Goal: Register for event/course

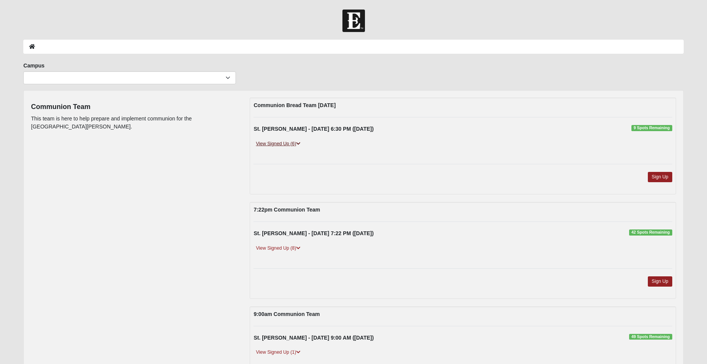
click at [266, 144] on link "View Signed Up (6)" at bounding box center [277, 144] width 49 height 8
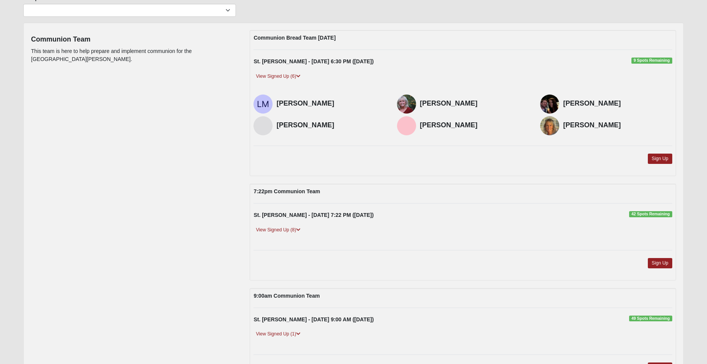
scroll to position [78, 0]
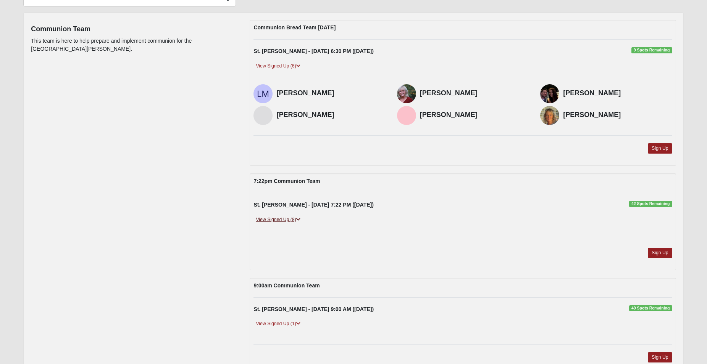
click at [277, 221] on link "View Signed Up (8)" at bounding box center [277, 220] width 49 height 8
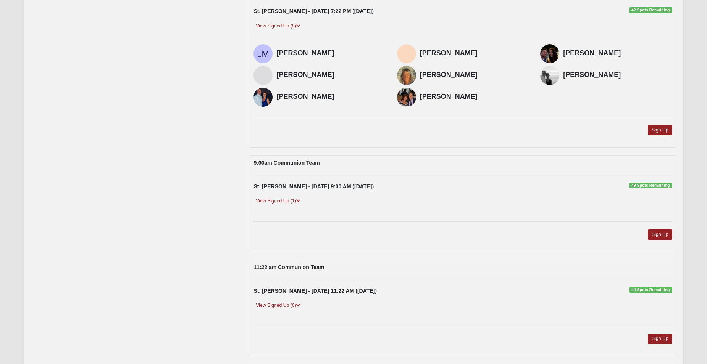
scroll to position [273, 0]
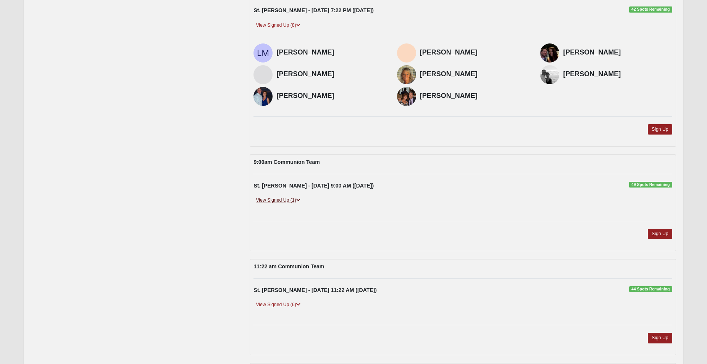
click at [268, 198] on link "View Signed Up (1)" at bounding box center [277, 201] width 49 height 8
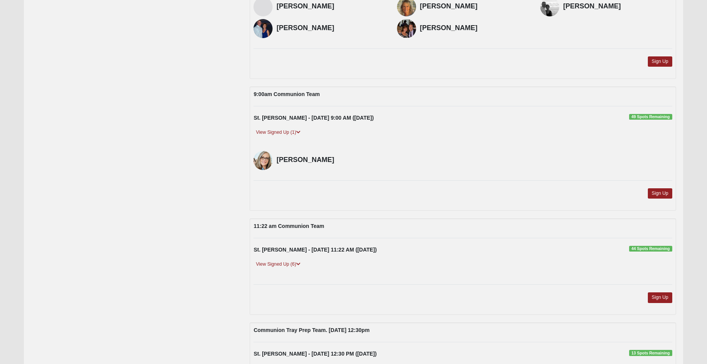
scroll to position [350, 0]
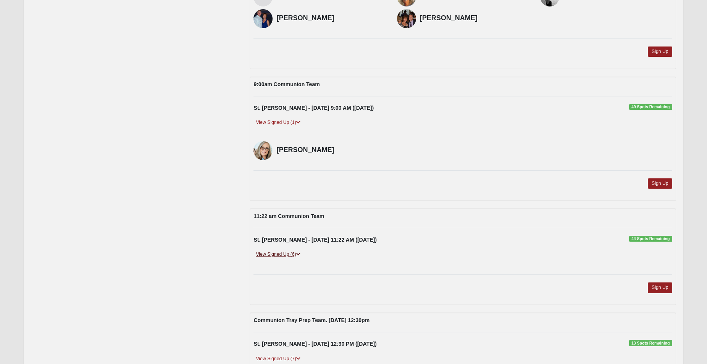
click at [268, 255] on link "View Signed Up (6)" at bounding box center [277, 255] width 49 height 8
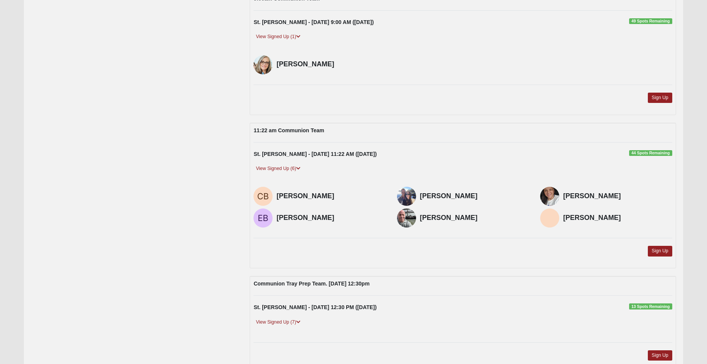
scroll to position [488, 0]
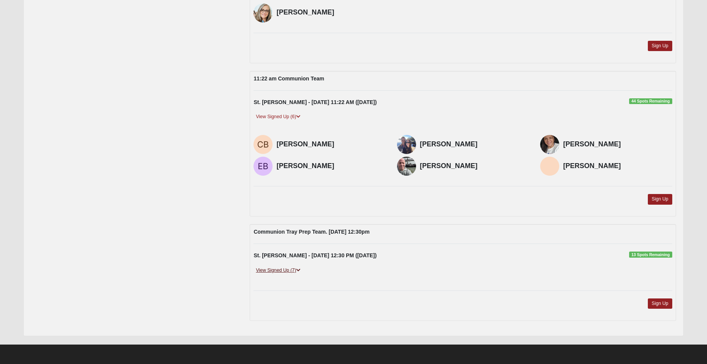
click at [268, 271] on link "View Signed Up (7)" at bounding box center [277, 271] width 49 height 8
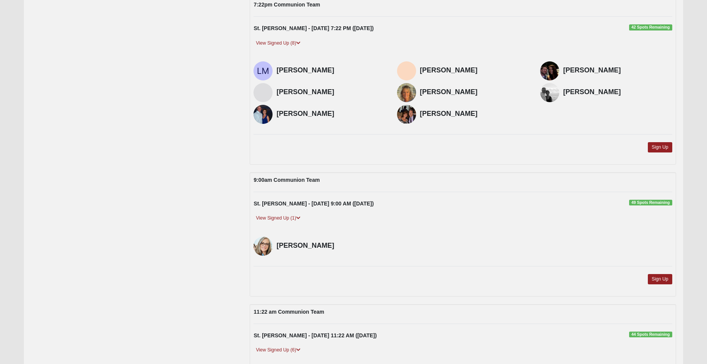
scroll to position [60, 0]
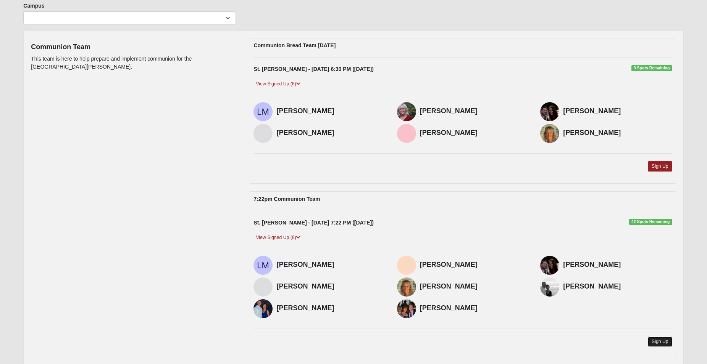
click at [656, 340] on link "Sign Up" at bounding box center [660, 342] width 24 height 10
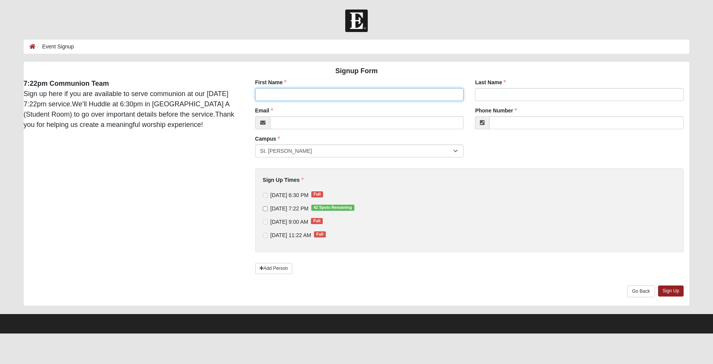
click at [322, 94] on input "First Name" at bounding box center [359, 94] width 209 height 13
type input "Melanie"
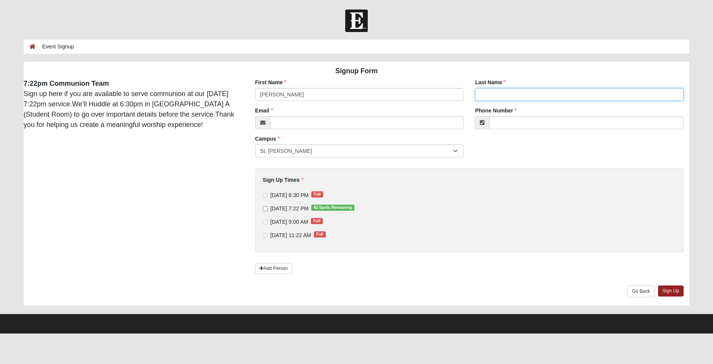
click at [495, 90] on input "Last Name" at bounding box center [579, 94] width 209 height 13
type input "Rodgers"
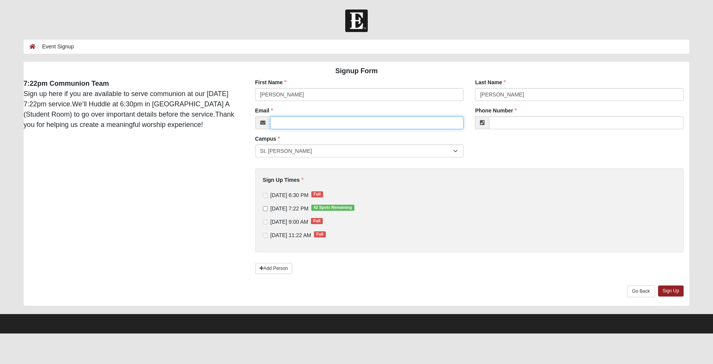
click at [364, 122] on input "Email" at bounding box center [367, 122] width 194 height 13
type input "melanie@finialcb.com"
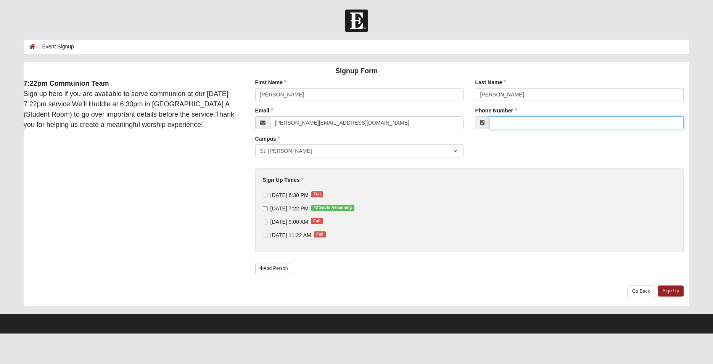
click at [537, 120] on input "Phone Number" at bounding box center [586, 122] width 195 height 13
type input "(904) 251-5455"
click at [266, 210] on input "9/18/2025 7:22 PM 42 Spots Remaining" at bounding box center [265, 208] width 5 height 5
checkbox input "true"
click at [681, 290] on link "Sign Up" at bounding box center [671, 291] width 26 height 11
